Goal: Task Accomplishment & Management: Use online tool/utility

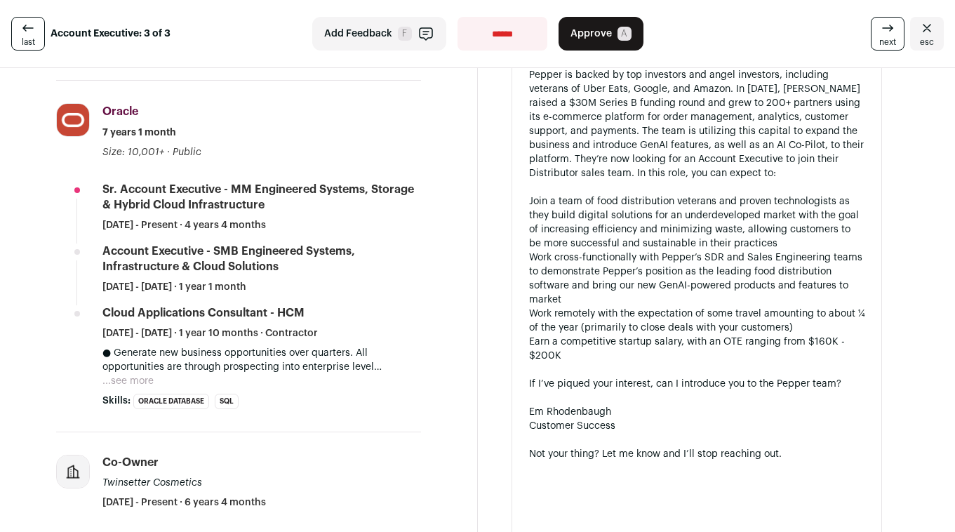
scroll to position [786, 0]
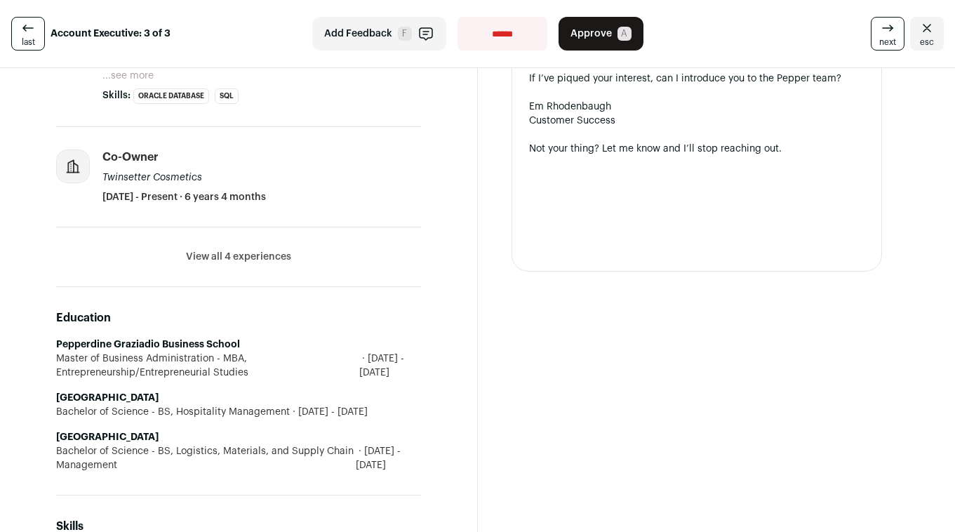
click at [247, 257] on button "View all 4 experiences" at bounding box center [238, 257] width 105 height 14
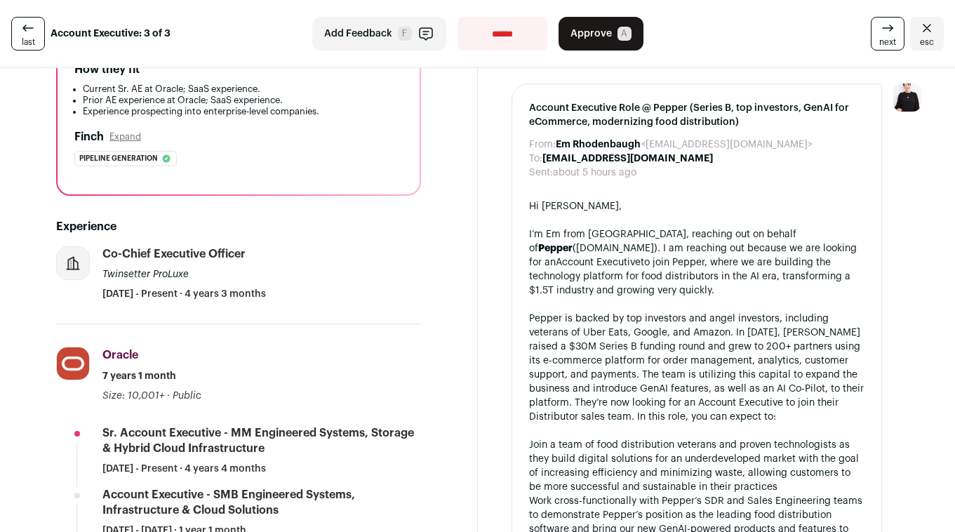
scroll to position [241, 0]
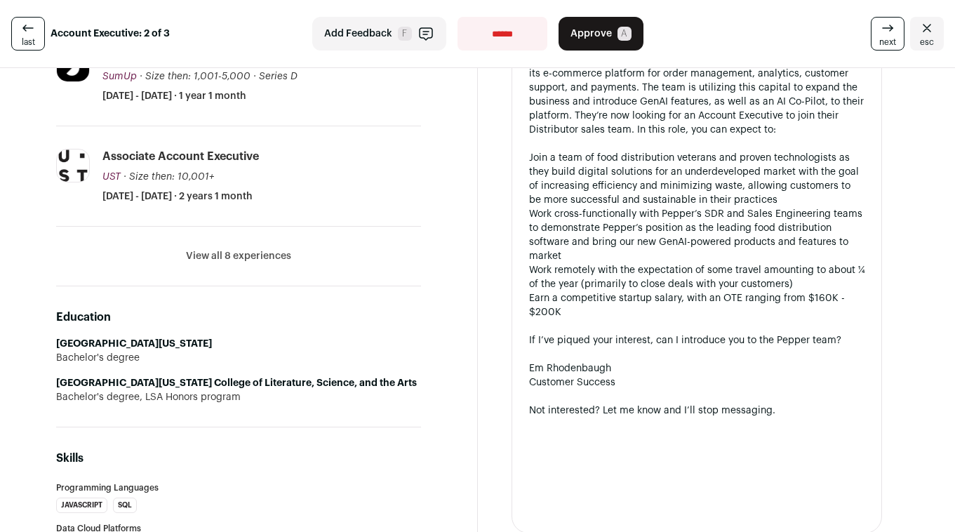
scroll to position [539, 0]
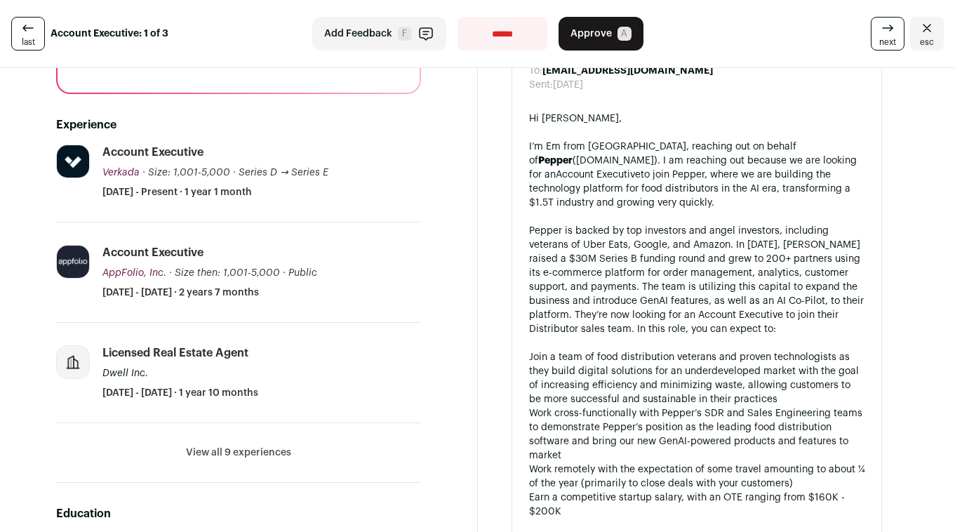
scroll to position [342, 0]
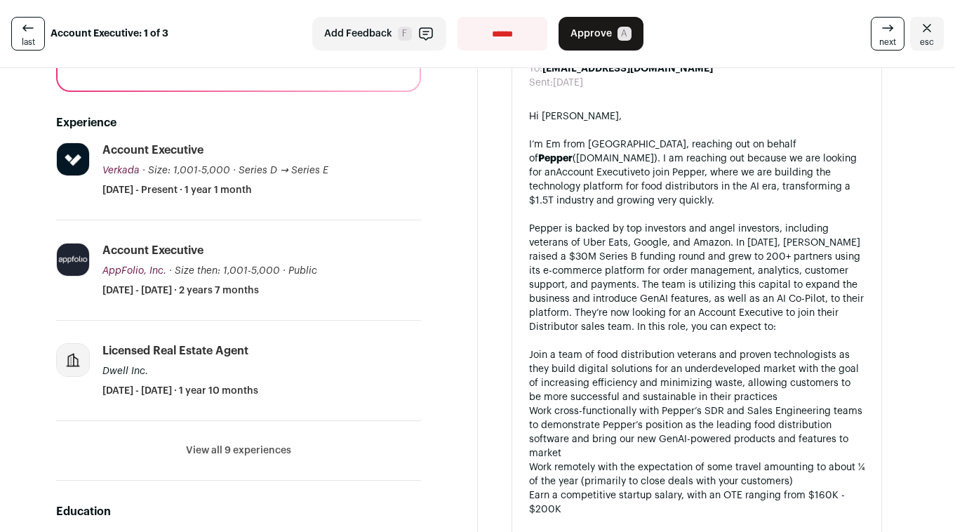
click at [253, 443] on button "View all 9 experiences" at bounding box center [238, 450] width 105 height 14
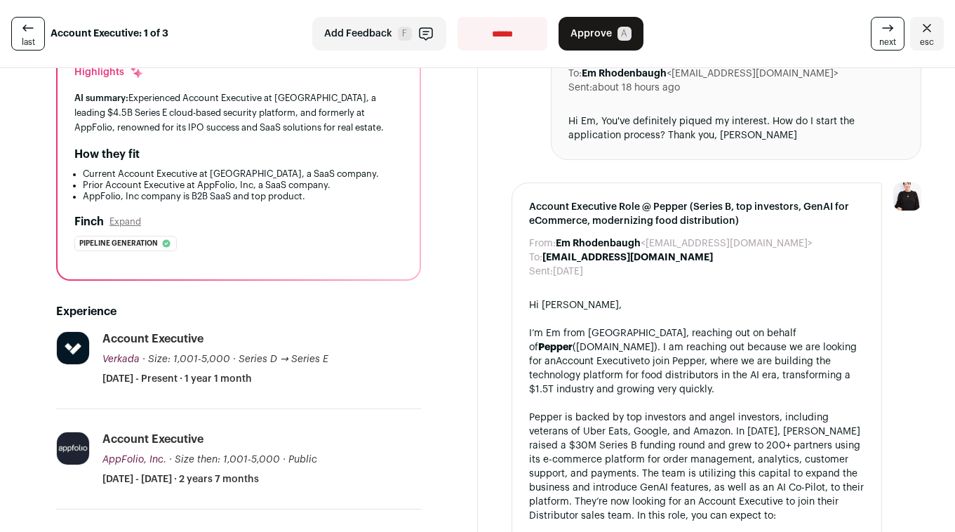
scroll to position [148, 0]
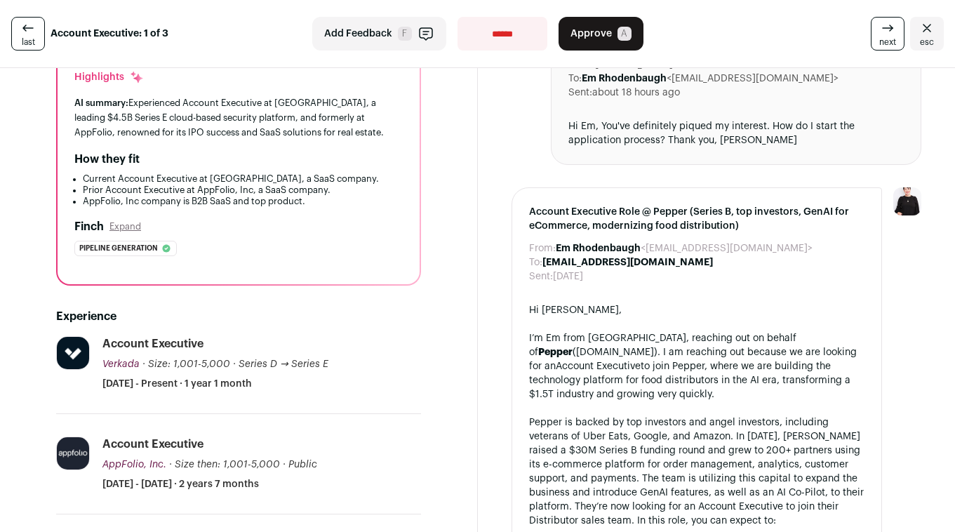
click at [584, 36] on span "Approve" at bounding box center [590, 34] width 41 height 14
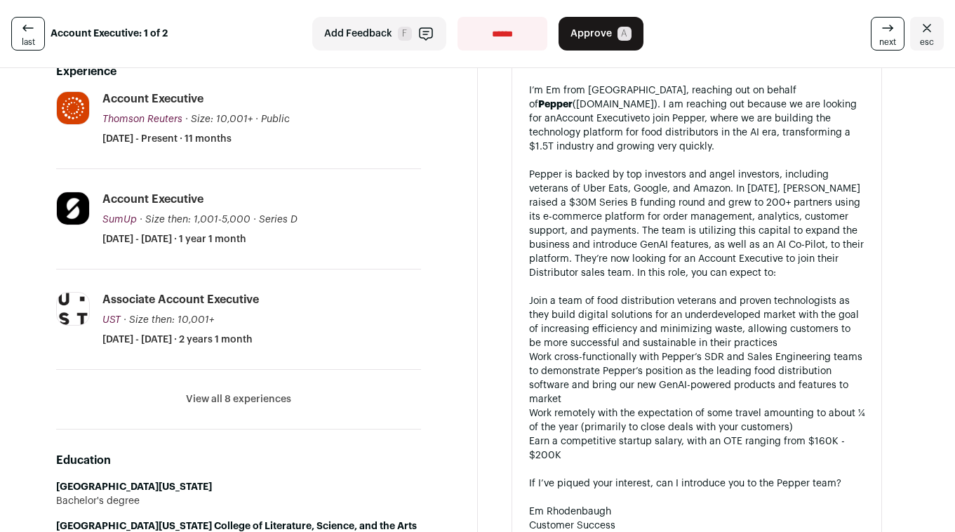
scroll to position [397, 0]
drag, startPoint x: 260, startPoint y: 392, endPoint x: 281, endPoint y: 377, distance: 25.1
click at [261, 391] on button "View all 8 experiences" at bounding box center [238, 398] width 105 height 14
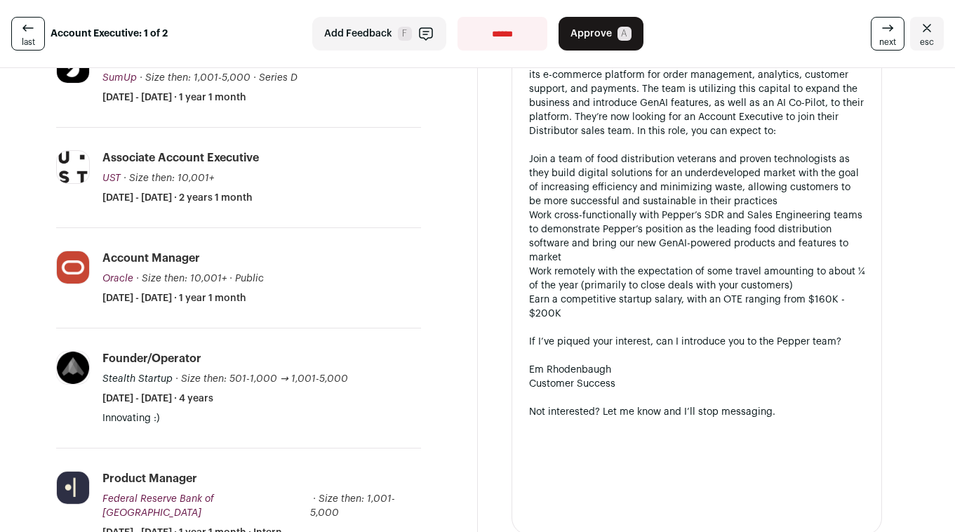
scroll to position [0, 0]
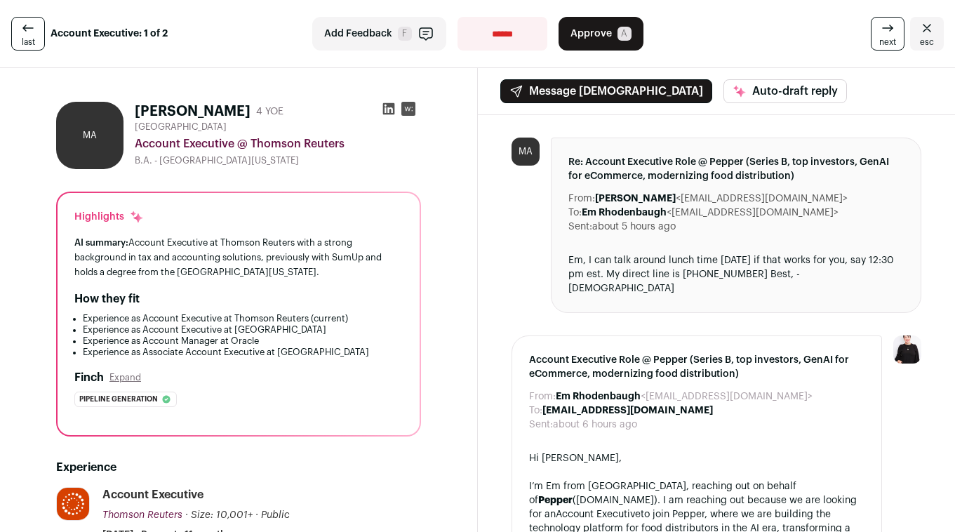
click at [582, 36] on span "Approve" at bounding box center [590, 34] width 41 height 14
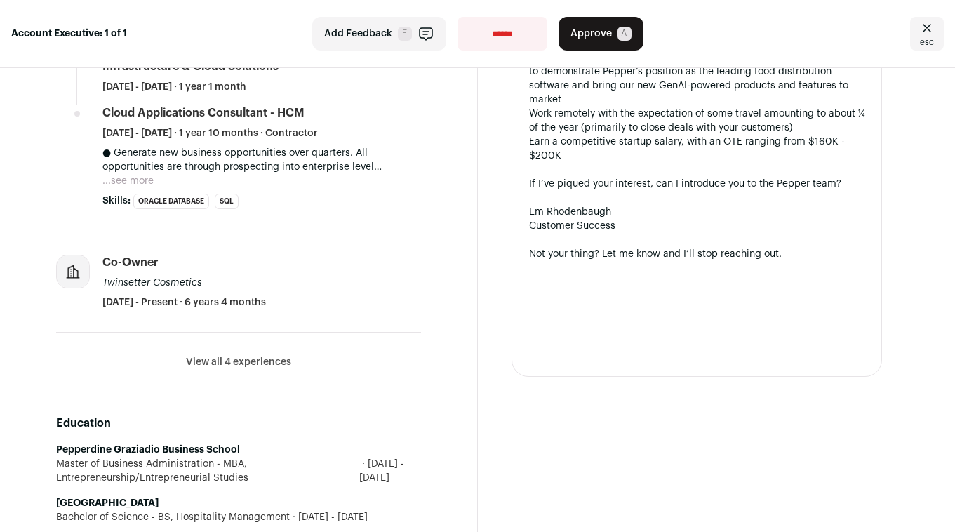
scroll to position [687, 0]
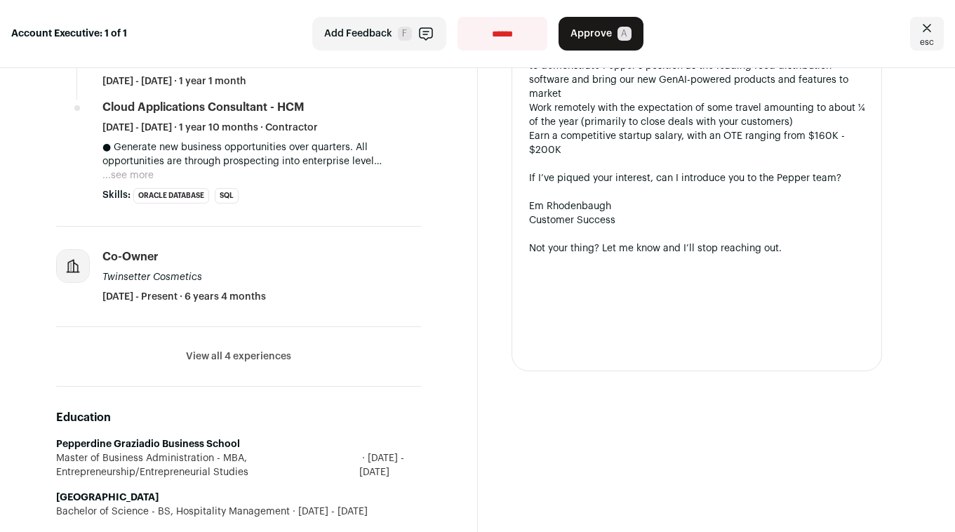
click at [239, 354] on button "View all 4 experiences" at bounding box center [238, 356] width 105 height 14
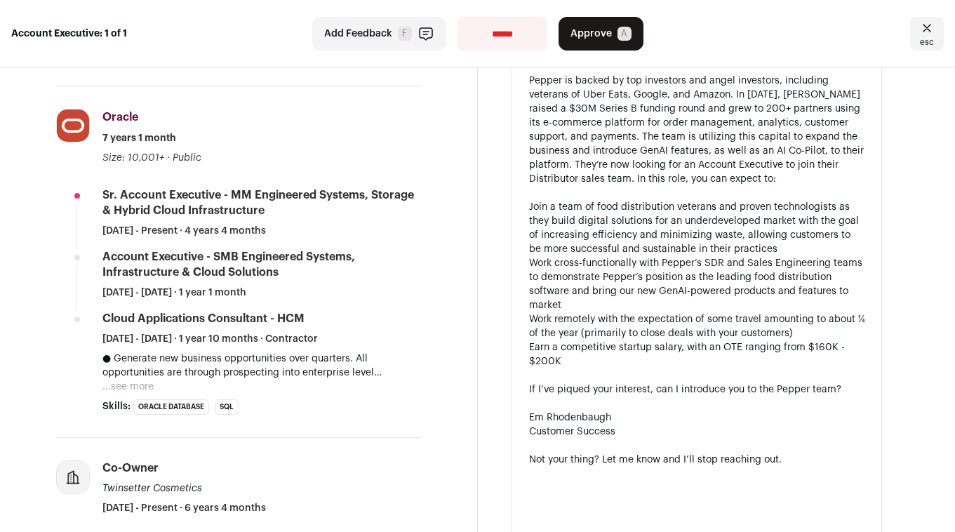
scroll to position [462, 0]
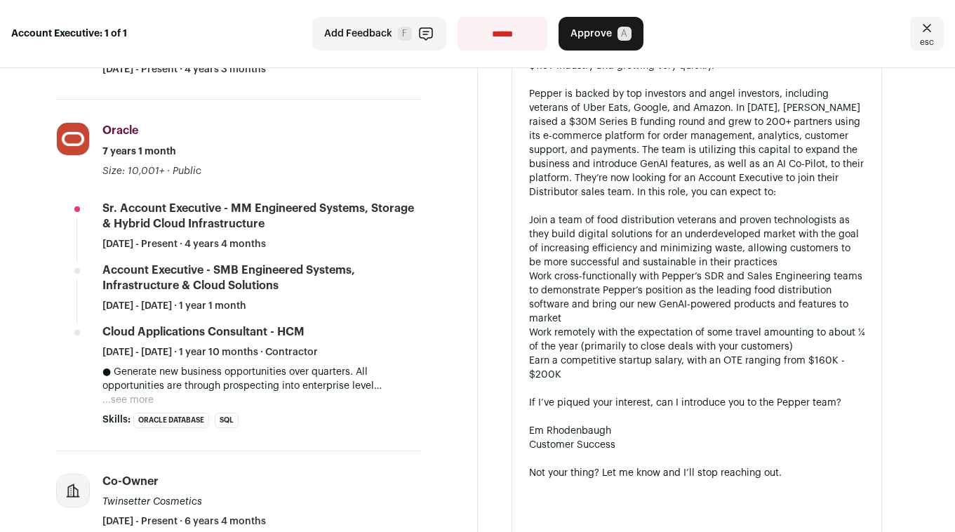
click at [523, 29] on select "**********" at bounding box center [502, 34] width 90 height 34
